Goal: Communication & Community: Answer question/provide support

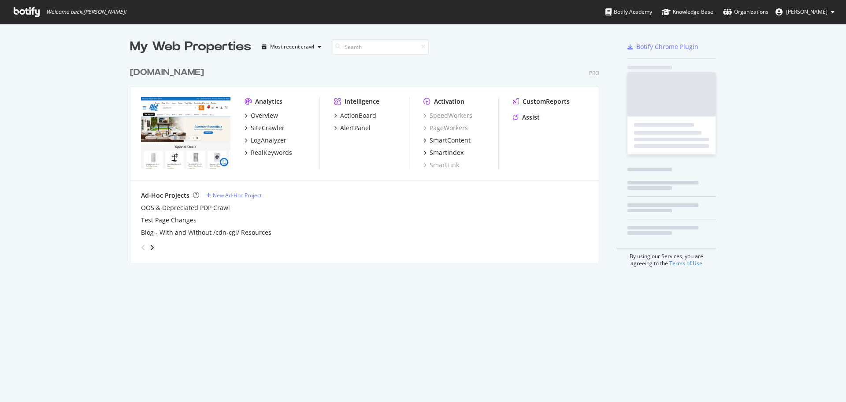
scroll to position [395, 833]
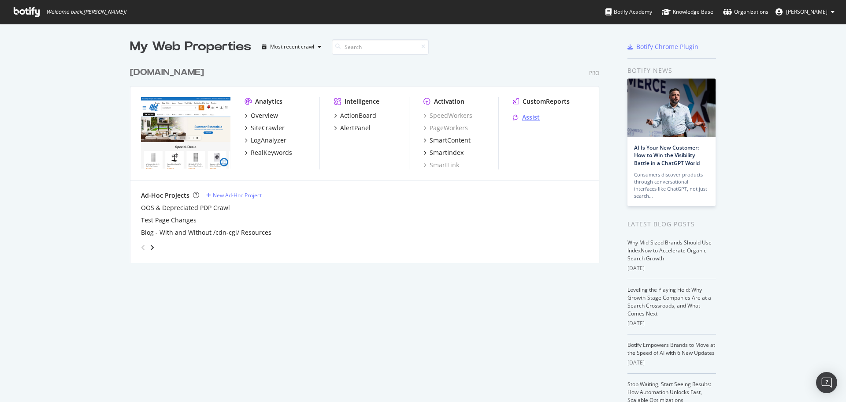
click at [534, 121] on div "Assist" at bounding box center [531, 117] width 18 height 9
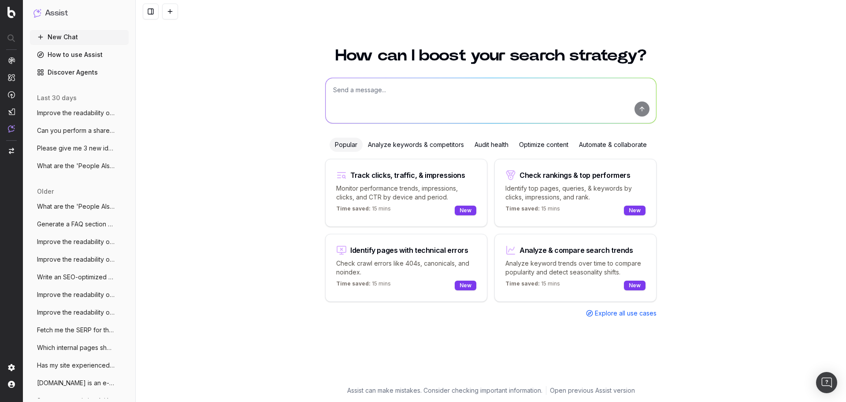
click at [536, 147] on div "Optimize content" at bounding box center [544, 145] width 60 height 14
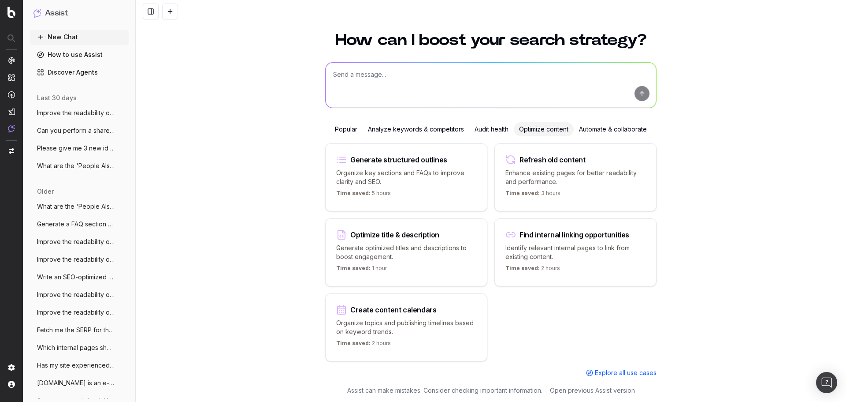
click at [537, 88] on textarea at bounding box center [491, 85] width 331 height 45
paste textarea "[URL][DOMAIN_NAME][DATE]"
type textarea "Please refresh the content on this page: [URL][DOMAIN_NAME][DATE]"
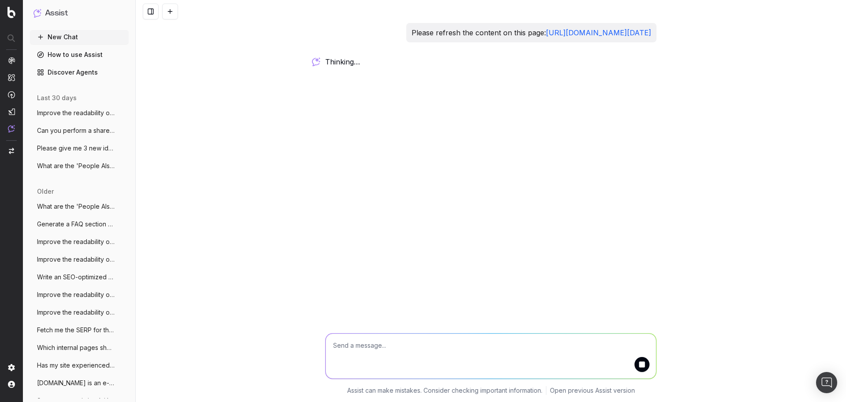
scroll to position [0, 0]
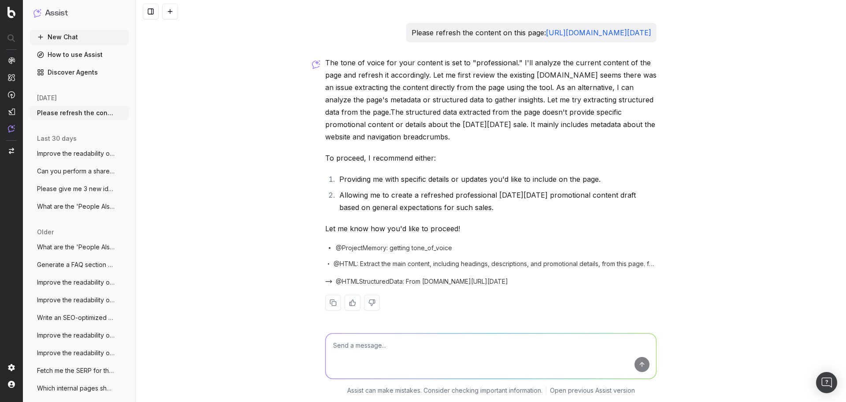
scroll to position [2, 0]
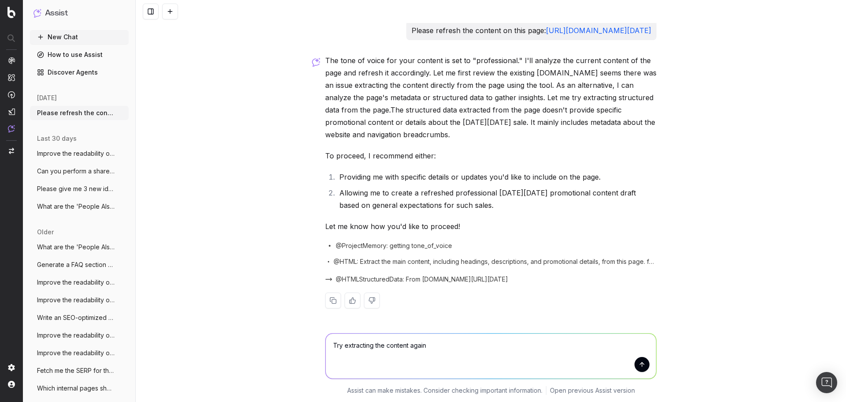
type textarea "Try extracting the content again."
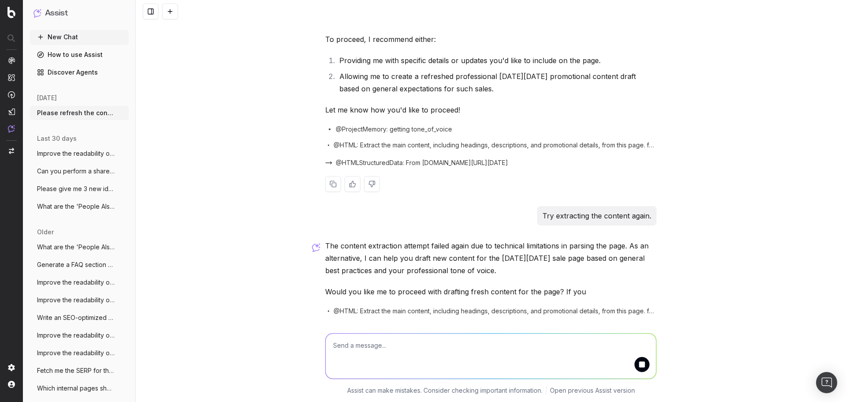
scroll to position [161, 0]
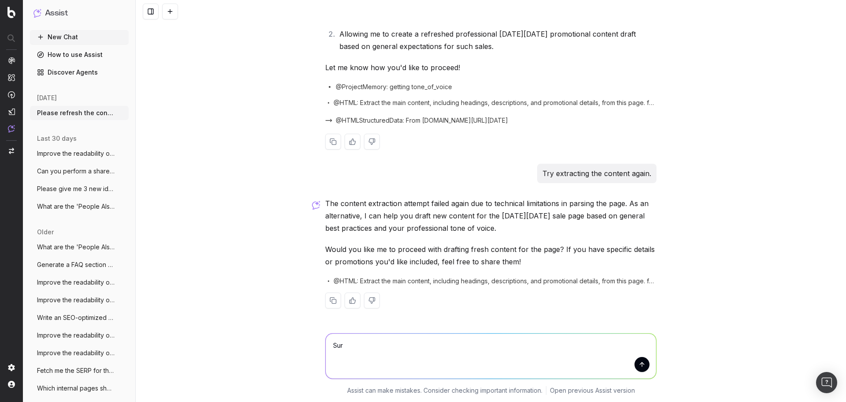
type textarea "Sure"
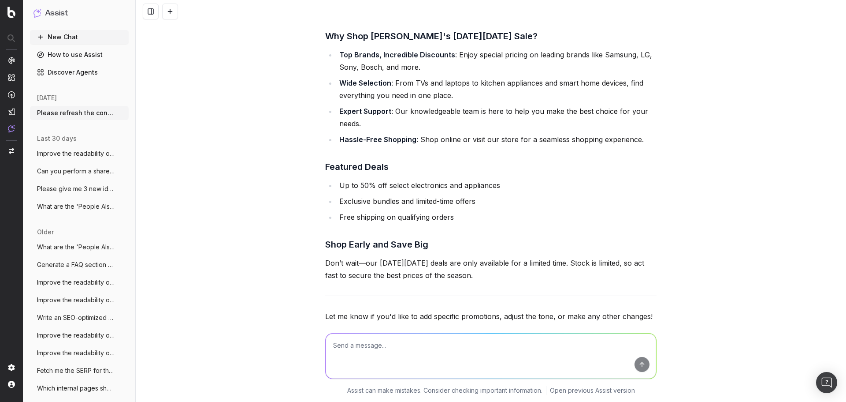
scroll to position [652, 0]
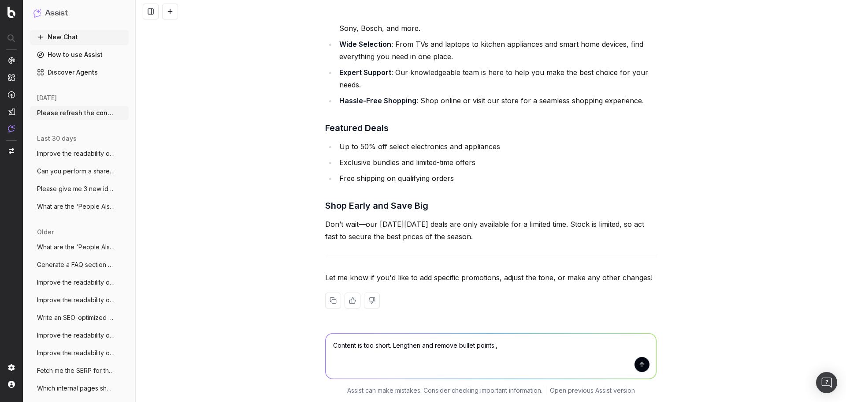
type textarea "Content is too short. Lengthen and remove bullet points."
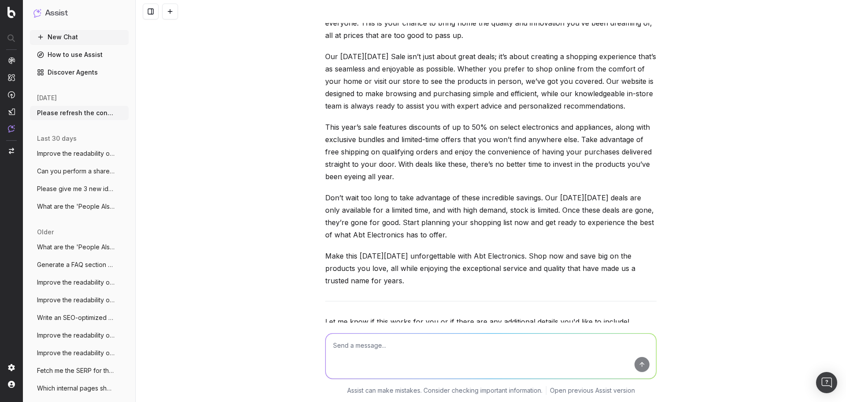
scroll to position [1109, 0]
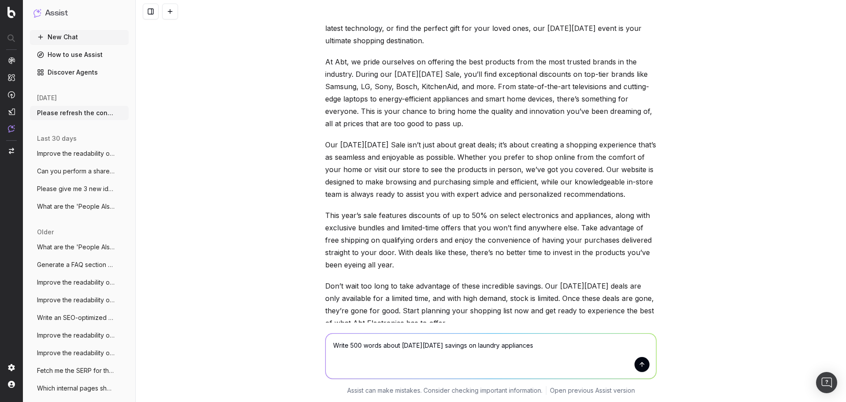
type textarea "Write 500 words about Black Friday savings on laundry appliances."
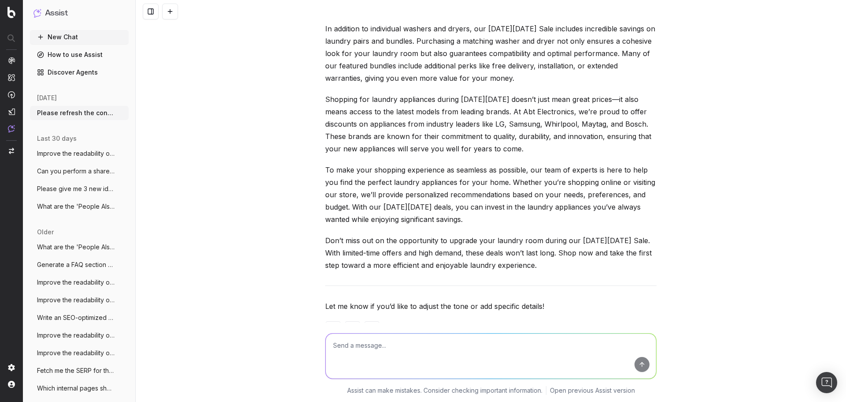
scroll to position [1927, 0]
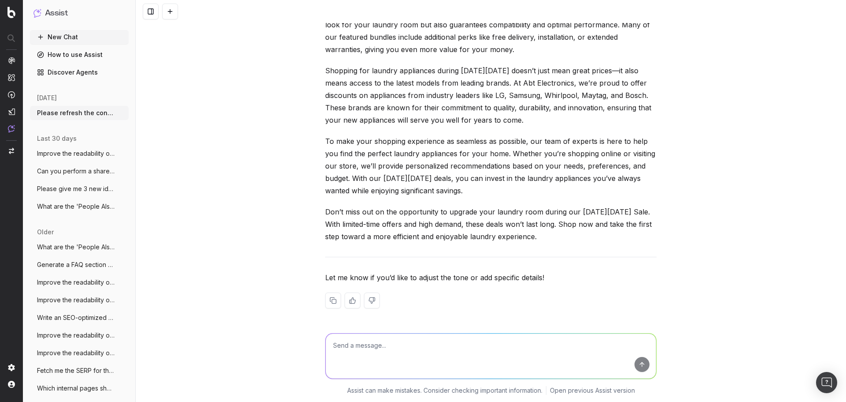
click at [424, 356] on textarea at bounding box center [491, 355] width 331 height 45
type textarea "Please add headings to the text"
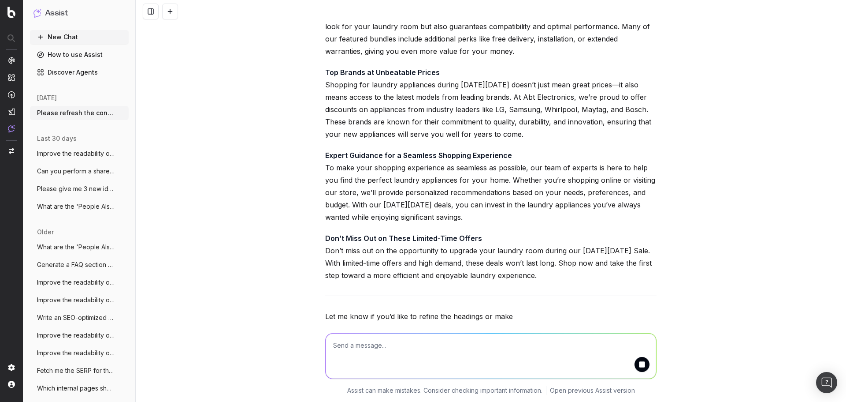
scroll to position [2698, 0]
